Goal: Task Accomplishment & Management: Manage account settings

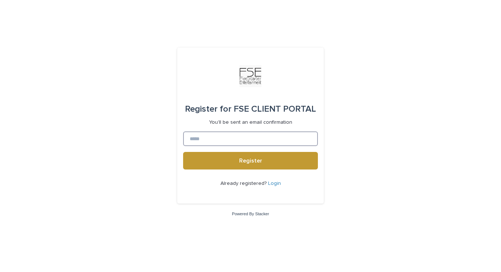
click at [262, 141] on input at bounding box center [250, 138] width 135 height 15
type input "**********"
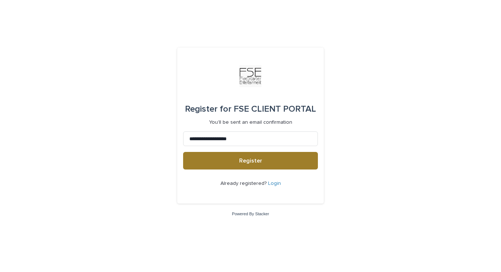
click at [257, 155] on button "Register" at bounding box center [250, 161] width 135 height 18
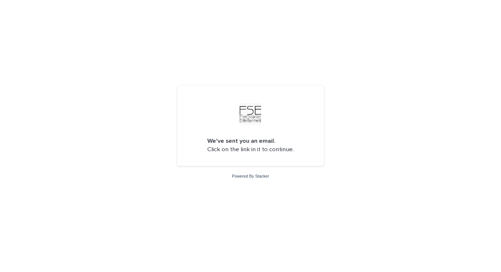
click at [264, 149] on p "We've sent you an email. Click on the link in it to continue." at bounding box center [250, 145] width 86 height 17
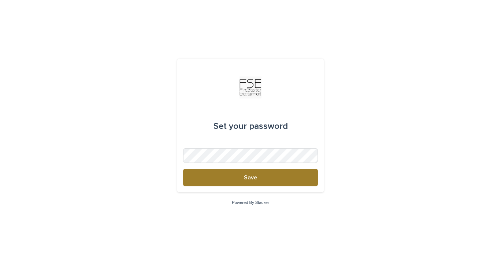
click at [290, 176] on button "Save" at bounding box center [250, 178] width 135 height 18
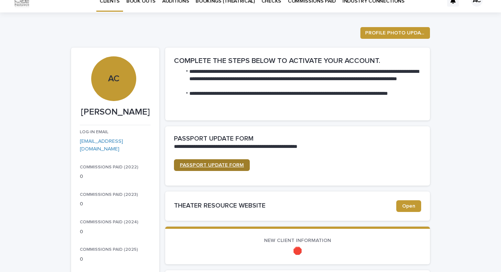
scroll to position [13, 0]
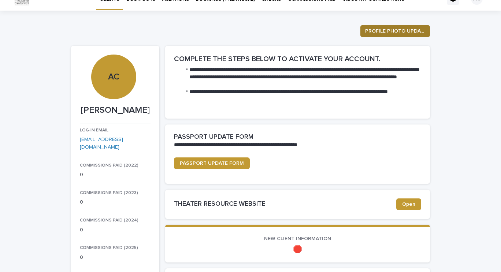
click at [372, 29] on span "PROFILE PHOTO UPDATE" at bounding box center [395, 30] width 60 height 7
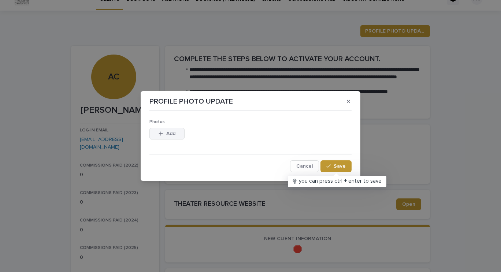
click at [171, 133] on span "Add" at bounding box center [170, 133] width 9 height 5
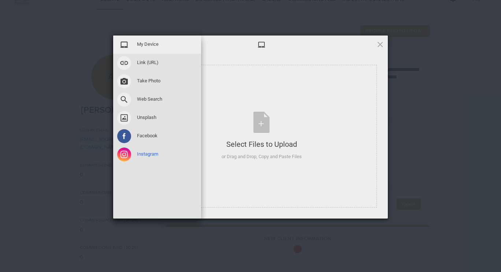
click at [145, 157] on span "Instagram" at bounding box center [147, 154] width 21 height 7
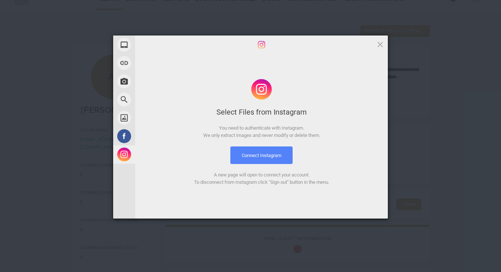
click at [250, 149] on button "Connect Instagram" at bounding box center [261, 155] width 62 height 18
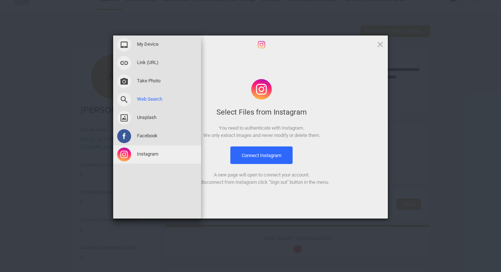
click at [151, 96] on div "Web Search" at bounding box center [157, 99] width 88 height 18
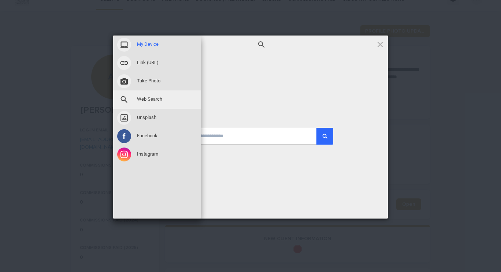
click at [161, 41] on div "My Device" at bounding box center [157, 45] width 88 height 18
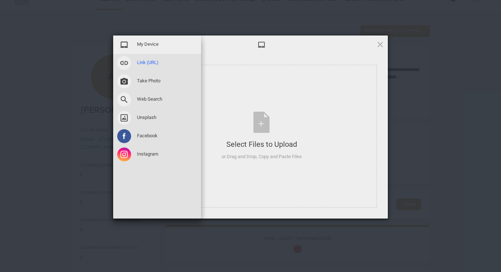
click at [125, 62] on span at bounding box center [124, 63] width 14 height 14
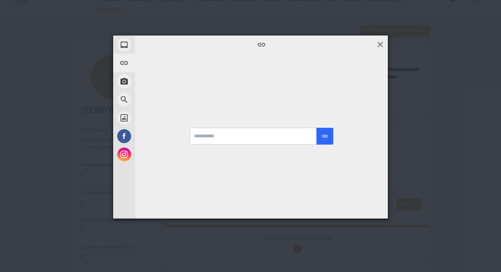
click at [379, 41] on span at bounding box center [380, 44] width 8 height 8
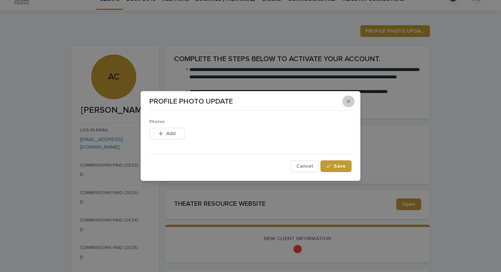
click at [352, 100] on button "button" at bounding box center [348, 102] width 12 height 12
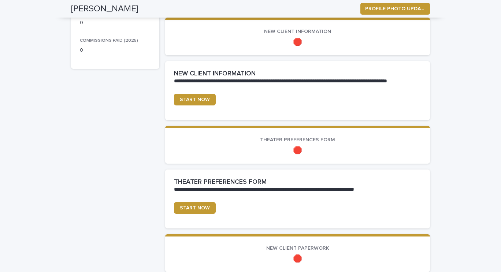
scroll to position [220, 0]
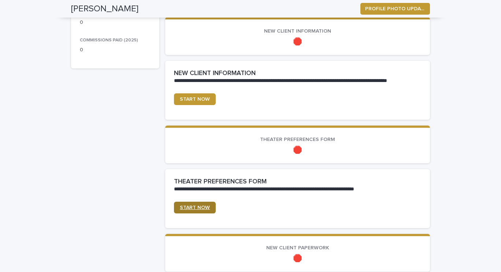
click at [199, 205] on link "START NOW" at bounding box center [195, 208] width 42 height 12
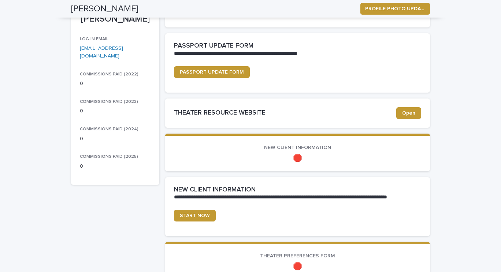
scroll to position [105, 0]
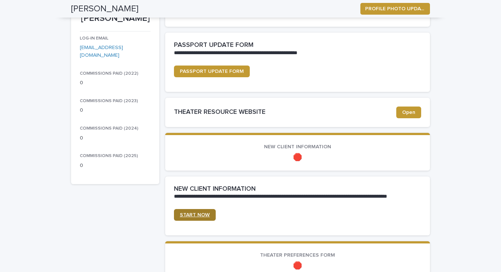
click at [200, 212] on span "START NOW" at bounding box center [195, 214] width 30 height 5
